Goal: Task Accomplishment & Management: Complete application form

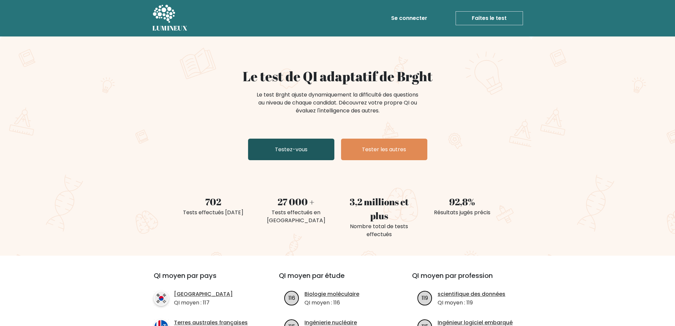
click at [291, 150] on font "Testez-vous" at bounding box center [291, 150] width 33 height 8
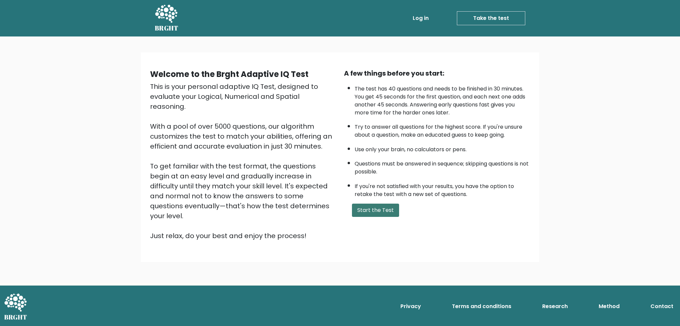
click at [371, 209] on button "Start the Test" at bounding box center [375, 210] width 47 height 13
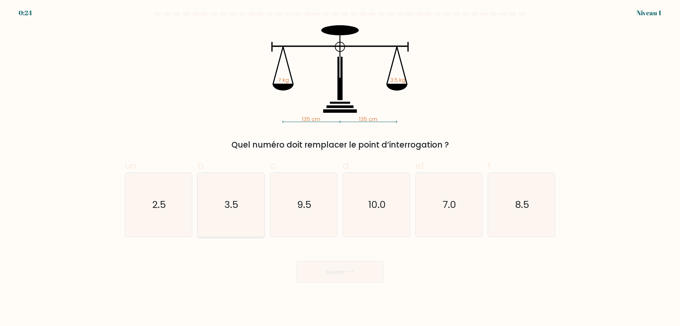
click at [232, 203] on text "3.5" at bounding box center [232, 205] width 14 height 13
click at [340, 168] on input "b. 3.5" at bounding box center [340, 165] width 0 height 4
radio input "true"
click at [340, 272] on font "Suivant" at bounding box center [335, 272] width 19 height 8
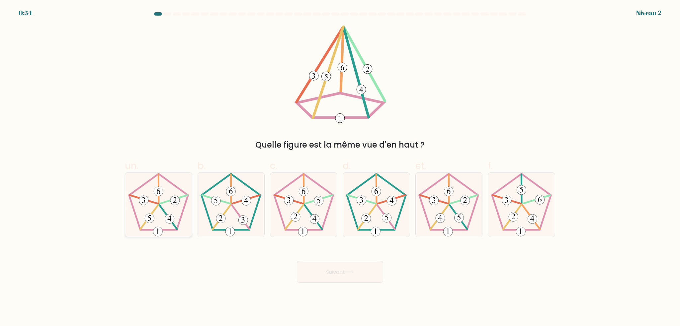
click at [163, 203] on 437 at bounding box center [173, 200] width 28 height 9
click at [340, 168] on input "un." at bounding box center [340, 165] width 0 height 4
radio input "true"
click at [333, 273] on font "Suivant" at bounding box center [335, 272] width 19 height 8
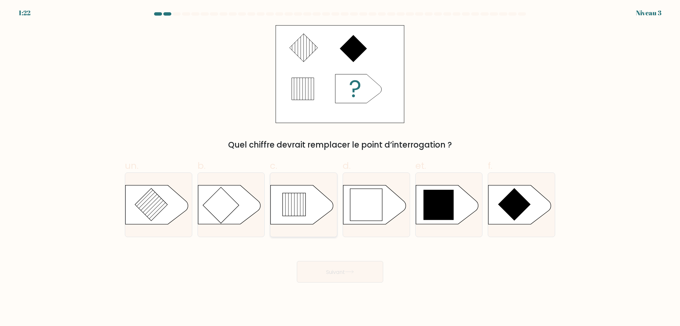
click at [296, 207] on icon at bounding box center [294, 205] width 23 height 23
click at [340, 168] on input "c." at bounding box center [340, 165] width 0 height 4
radio input "true"
click at [343, 267] on button "Suivant" at bounding box center [340, 272] width 86 height 22
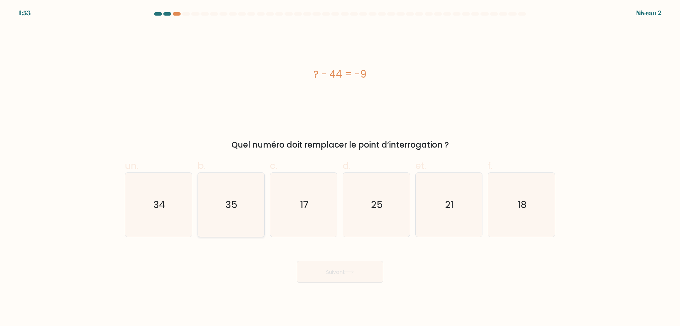
click at [239, 205] on icon "35" at bounding box center [231, 205] width 64 height 64
click at [340, 168] on input "b. 35" at bounding box center [340, 165] width 0 height 4
radio input "true"
click at [340, 276] on font "Suivant" at bounding box center [335, 272] width 19 height 8
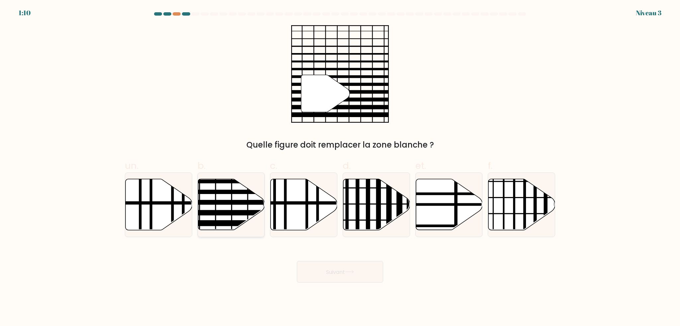
click at [234, 196] on icon at bounding box center [231, 204] width 67 height 51
click at [340, 168] on input "b." at bounding box center [340, 165] width 0 height 4
radio input "true"
click at [341, 275] on font "Suivant" at bounding box center [335, 272] width 19 height 8
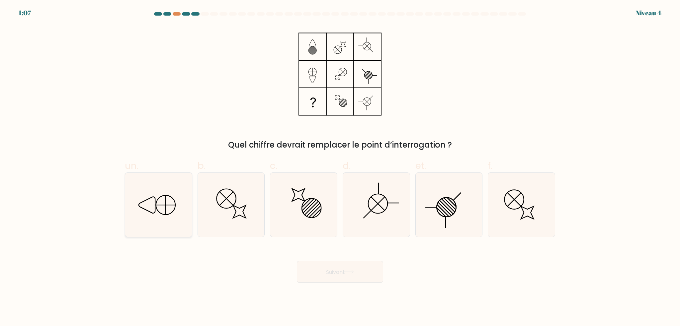
click at [167, 202] on icon at bounding box center [159, 205] width 64 height 64
click at [340, 168] on input "un." at bounding box center [340, 165] width 0 height 4
radio input "true"
click at [320, 268] on button "Suivant" at bounding box center [340, 272] width 86 height 22
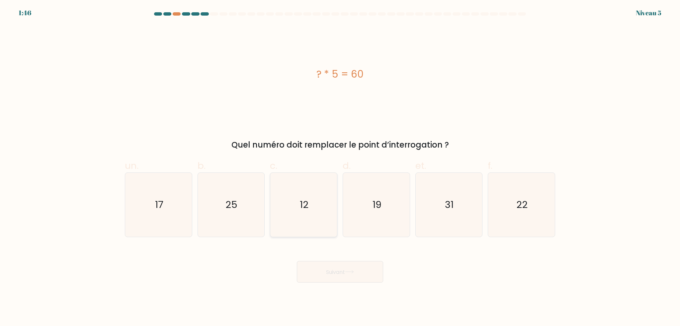
click at [310, 202] on icon "12" at bounding box center [304, 205] width 64 height 64
click at [340, 168] on input "c. 12" at bounding box center [340, 165] width 0 height 4
radio input "true"
click at [344, 275] on font "Suivant" at bounding box center [335, 272] width 19 height 8
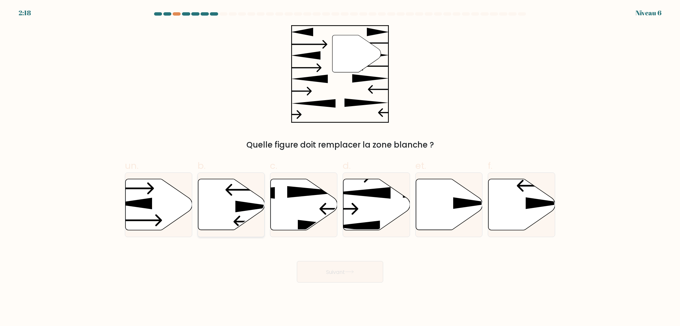
click at [221, 199] on icon at bounding box center [231, 204] width 67 height 51
click at [340, 168] on input "b." at bounding box center [340, 165] width 0 height 4
radio input "true"
click at [351, 274] on icon at bounding box center [349, 272] width 9 height 4
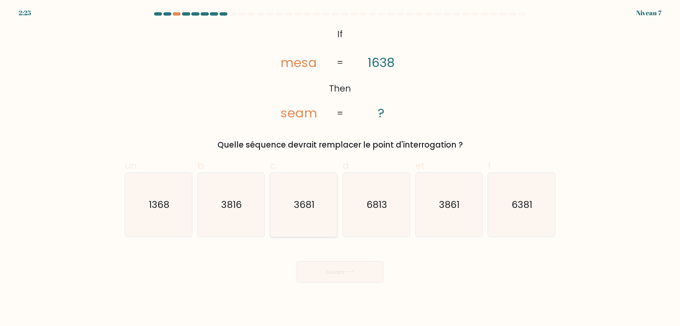
click at [303, 212] on text "3681" at bounding box center [304, 205] width 21 height 13
click at [340, 168] on input "c. 3681" at bounding box center [340, 165] width 0 height 4
radio input "true"
click at [332, 276] on font "Suivant" at bounding box center [335, 272] width 19 height 8
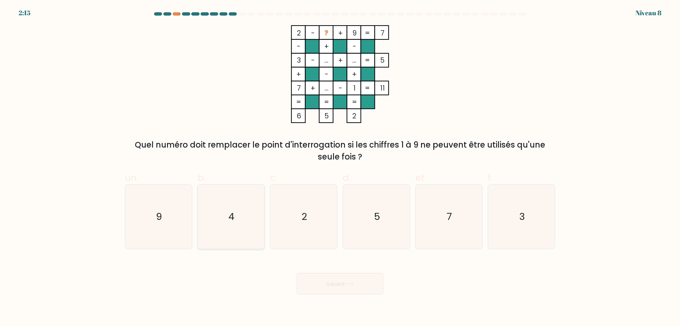
click at [230, 210] on icon "4" at bounding box center [231, 217] width 64 height 64
click at [340, 168] on input "b. 4" at bounding box center [340, 165] width 0 height 4
radio input "true"
click at [334, 285] on font "Suivant" at bounding box center [335, 284] width 19 height 8
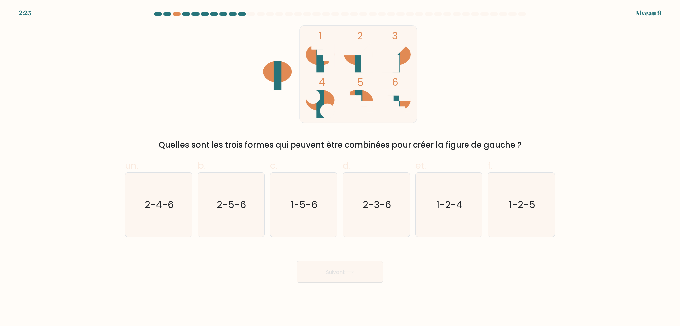
click at [400, 100] on icon at bounding box center [399, 95] width 23 height 11
click at [309, 202] on text "1-5-6" at bounding box center [304, 205] width 27 height 13
click at [340, 168] on input "c. 1-5-6" at bounding box center [340, 165] width 0 height 4
radio input "true"
click at [351, 275] on button "Suivant" at bounding box center [340, 272] width 86 height 22
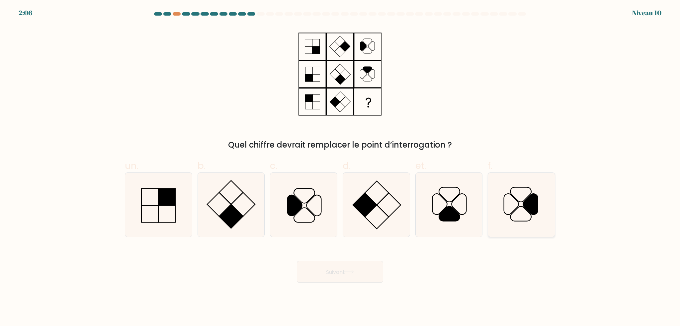
click at [532, 201] on icon at bounding box center [530, 204] width 15 height 21
click at [340, 168] on input "f." at bounding box center [340, 165] width 0 height 4
radio input "true"
click at [346, 280] on button "Suivant" at bounding box center [340, 272] width 86 height 22
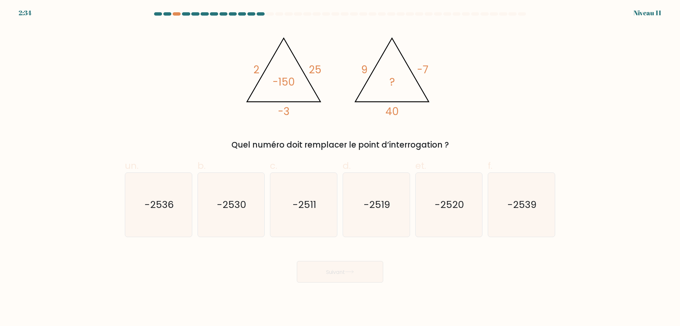
click at [282, 161] on label "c. -2511" at bounding box center [303, 198] width 67 height 78
click at [340, 163] on input "c. -2511" at bounding box center [340, 165] width 0 height 4
radio input "true"
click at [448, 203] on text "-2520" at bounding box center [450, 205] width 30 height 13
click at [340, 168] on input "et. -2520" at bounding box center [340, 165] width 0 height 4
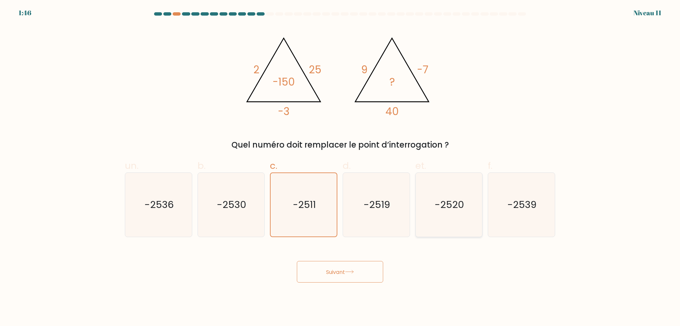
radio input "true"
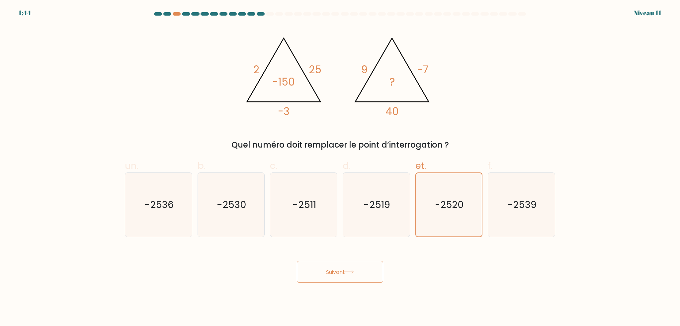
click at [347, 279] on button "Suivant" at bounding box center [340, 272] width 86 height 22
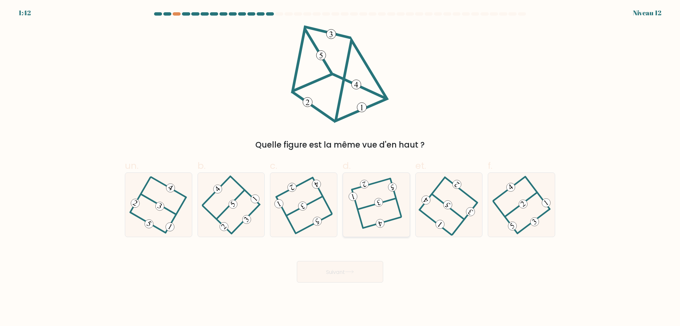
click at [375, 200] on 594 at bounding box center [379, 202] width 10 height 10
click at [340, 168] on input "d." at bounding box center [340, 165] width 0 height 4
radio input "true"
click at [353, 275] on button "Suivant" at bounding box center [340, 272] width 86 height 22
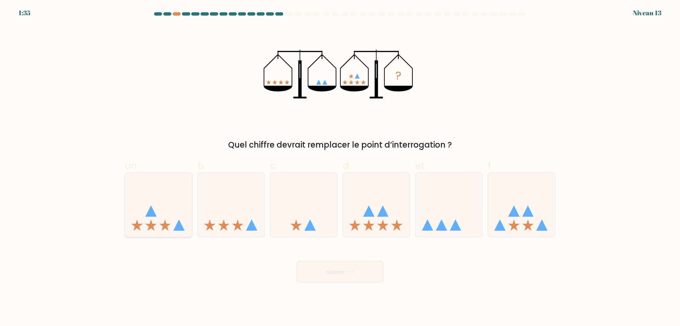
click at [154, 214] on icon at bounding box center [150, 211] width 11 height 11
click at [340, 168] on input "un." at bounding box center [340, 165] width 0 height 4
radio input "true"
click at [338, 269] on font "Suivant" at bounding box center [335, 272] width 19 height 8
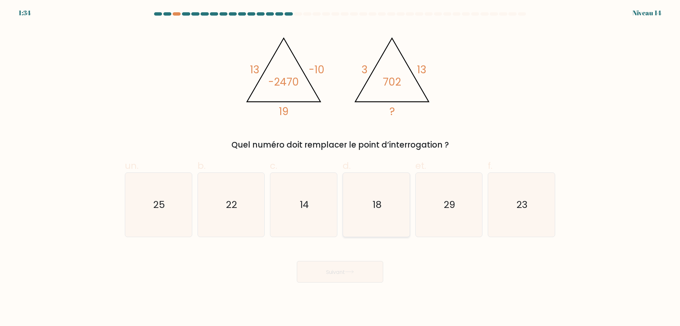
click at [382, 191] on icon "18" at bounding box center [376, 205] width 64 height 64
click at [340, 168] on input "d. 18" at bounding box center [340, 165] width 0 height 4
radio input "true"
click at [326, 274] on font "Suivant" at bounding box center [335, 272] width 19 height 8
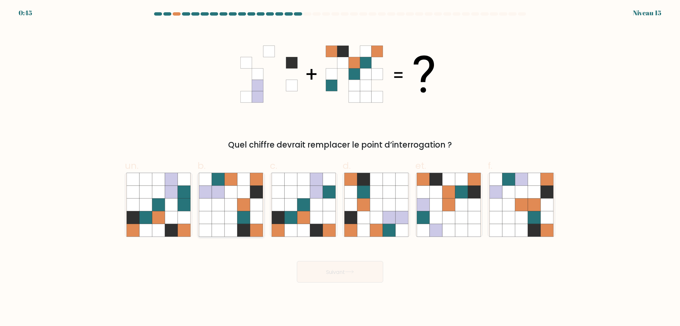
click at [234, 201] on icon at bounding box center [231, 205] width 13 height 13
click at [340, 168] on input "b." at bounding box center [340, 165] width 0 height 4
radio input "true"
click at [359, 276] on button "Suivant" at bounding box center [340, 272] width 86 height 22
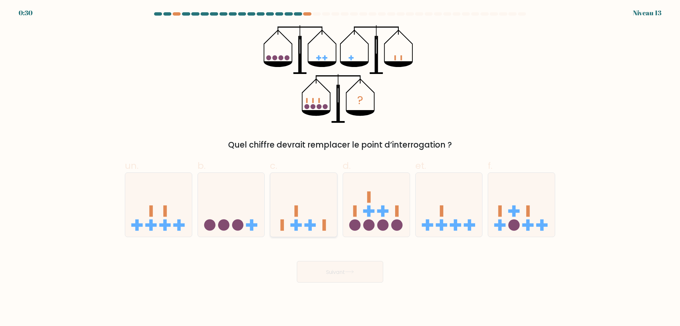
click at [298, 211] on rect at bounding box center [297, 211] width 4 height 11
click at [340, 168] on input "c." at bounding box center [340, 165] width 0 height 4
radio input "true"
click at [340, 272] on font "Suivant" at bounding box center [335, 272] width 19 height 8
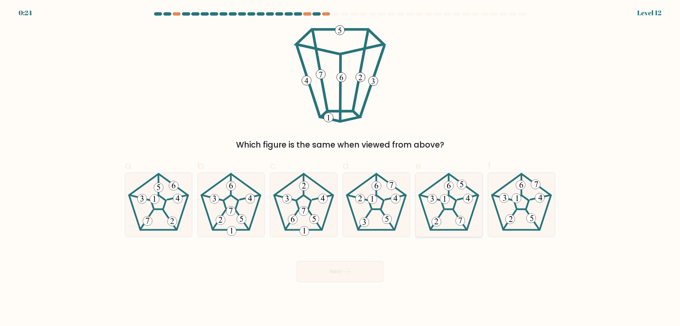
click at [455, 196] on icon at bounding box center [449, 205] width 64 height 64
click at [340, 168] on input "e." at bounding box center [340, 165] width 0 height 4
radio input "true"
click at [347, 274] on button "Next" at bounding box center [340, 271] width 86 height 21
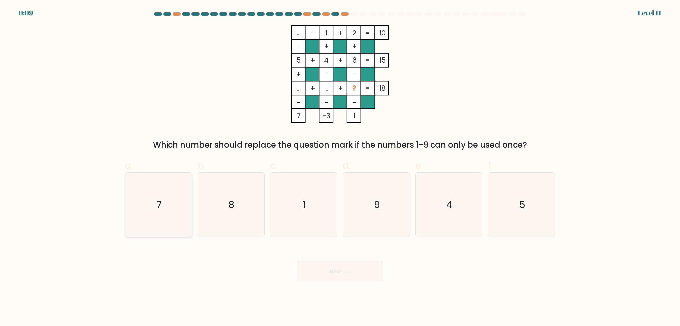
click at [170, 206] on icon "7" at bounding box center [159, 205] width 64 height 64
click at [340, 168] on input "a. 7" at bounding box center [340, 165] width 0 height 4
radio input "true"
click at [351, 273] on icon at bounding box center [346, 272] width 9 height 4
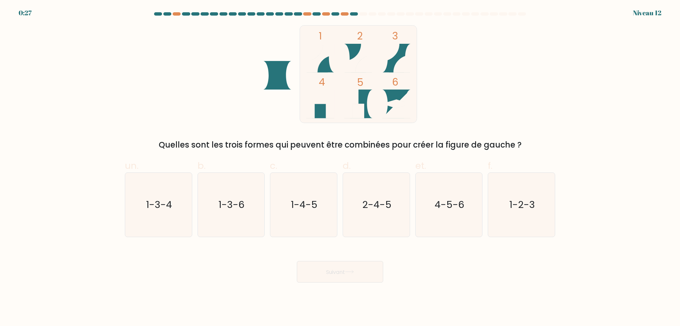
click at [400, 52] on icon at bounding box center [399, 58] width 23 height 29
click at [345, 275] on font "Suivant" at bounding box center [335, 272] width 19 height 8
click at [450, 197] on icon "4-5-6" at bounding box center [449, 205] width 64 height 64
click at [340, 168] on input "et. 4-5-6" at bounding box center [340, 165] width 0 height 4
radio input "true"
